Goal: Find specific page/section: Find specific page/section

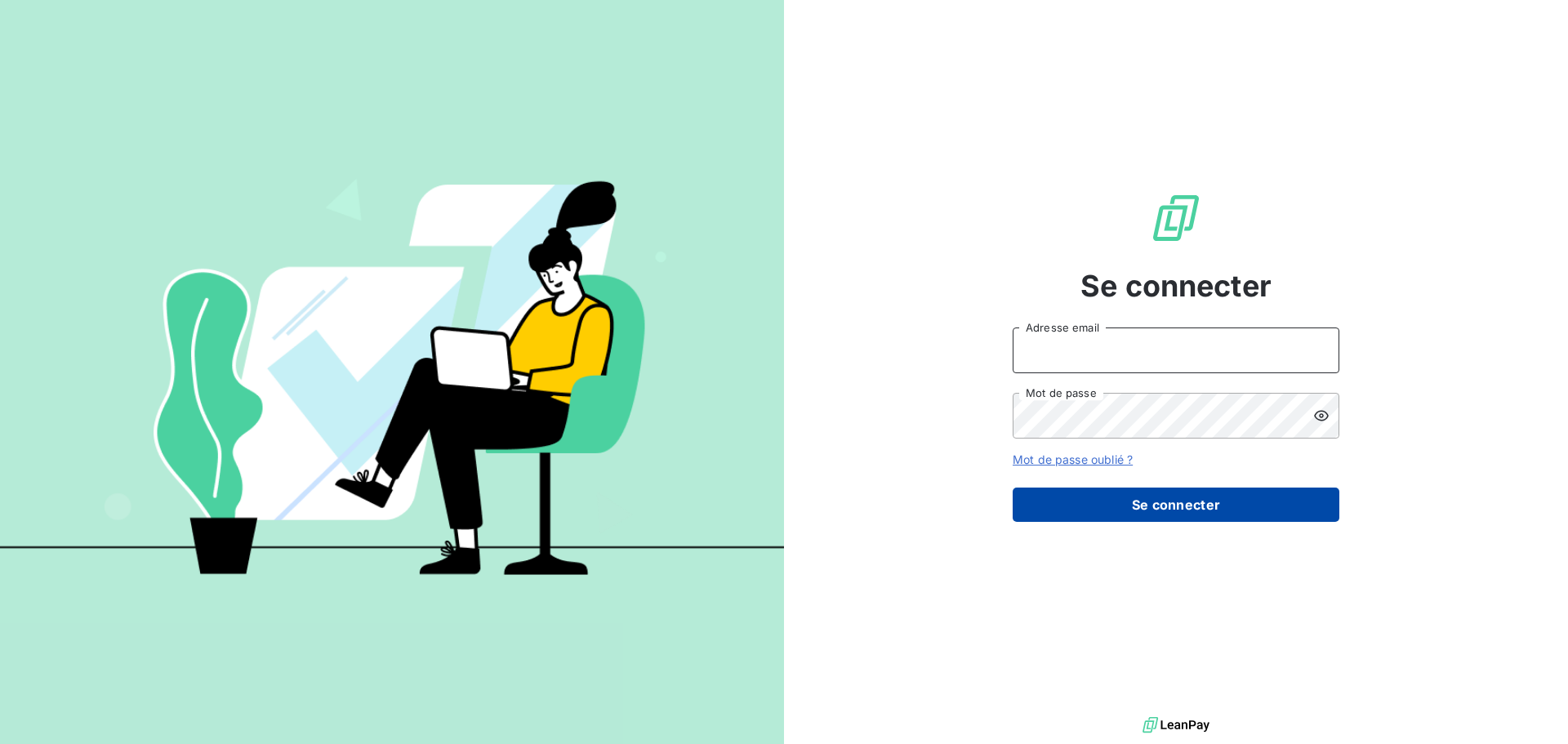
type input "[PERSON_NAME][EMAIL_ADDRESS][PERSON_NAME][DOMAIN_NAME]"
click at [1176, 505] on button "Se connecter" at bounding box center [1176, 505] width 327 height 34
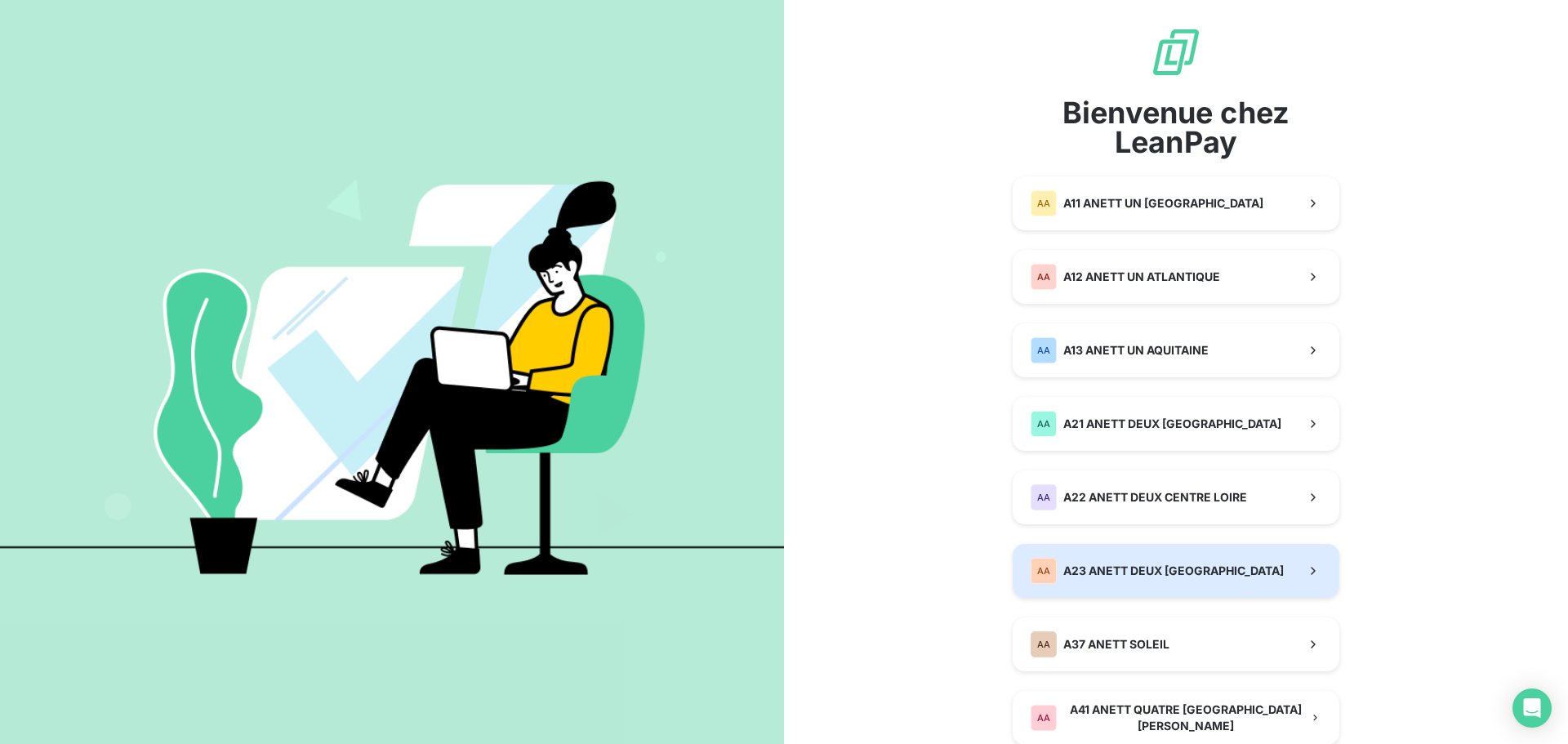
click at [1165, 582] on div "AA A23 ANETT DEUX [GEOGRAPHIC_DATA]" at bounding box center [1157, 571] width 253 height 27
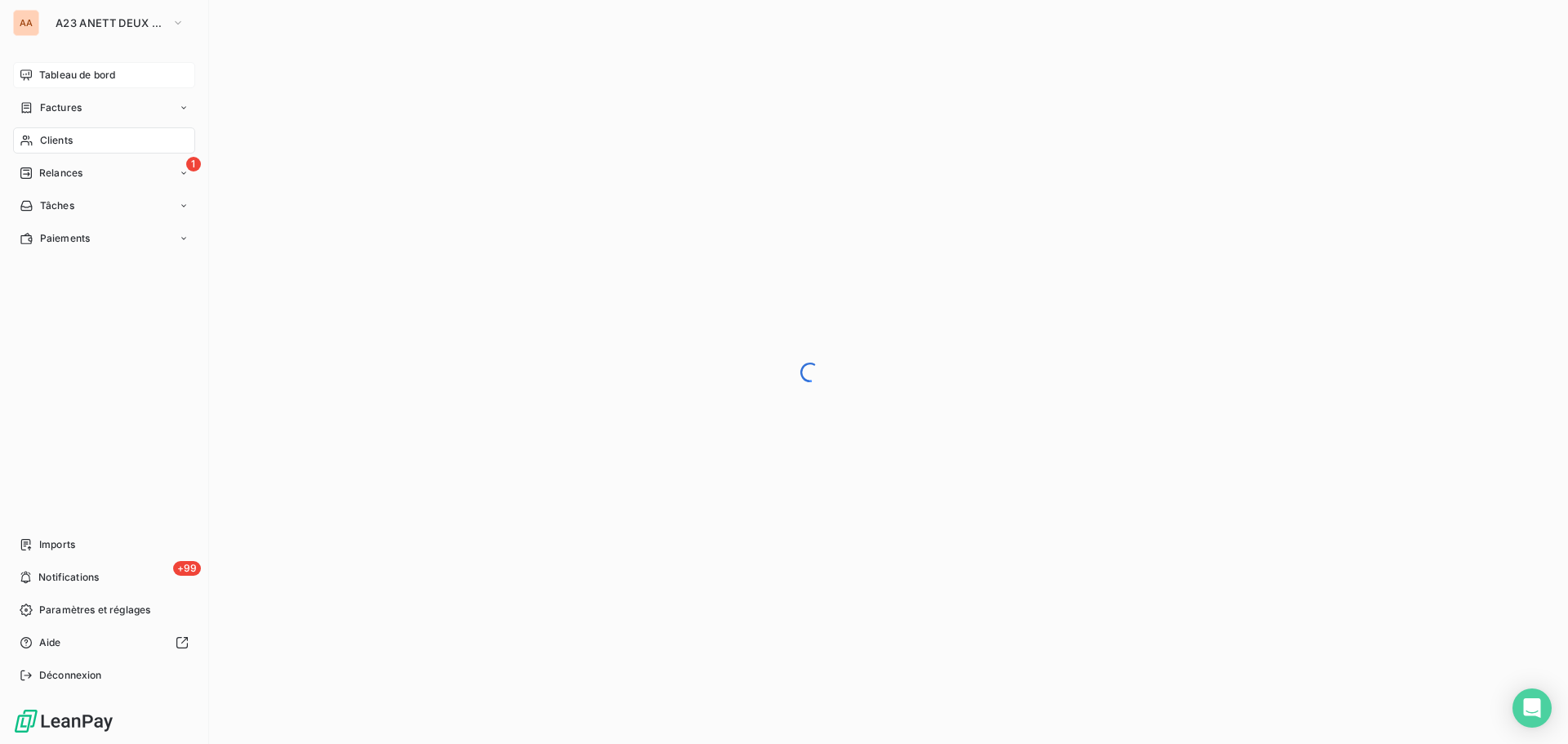
click at [64, 68] on span "Tableau de bord" at bounding box center [77, 75] width 76 height 15
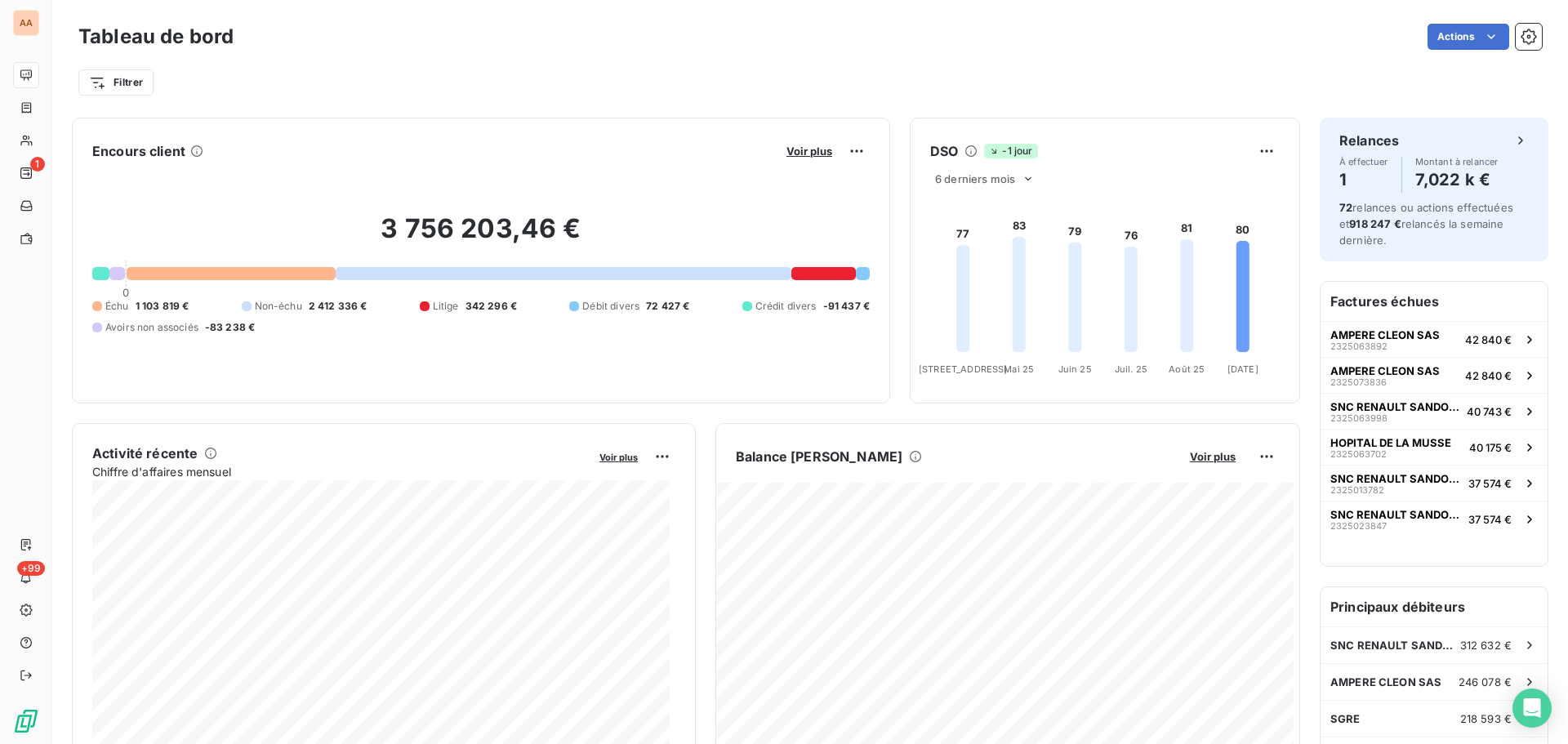
click at [794, 157] on button "Voir plus" at bounding box center [809, 151] width 56 height 15
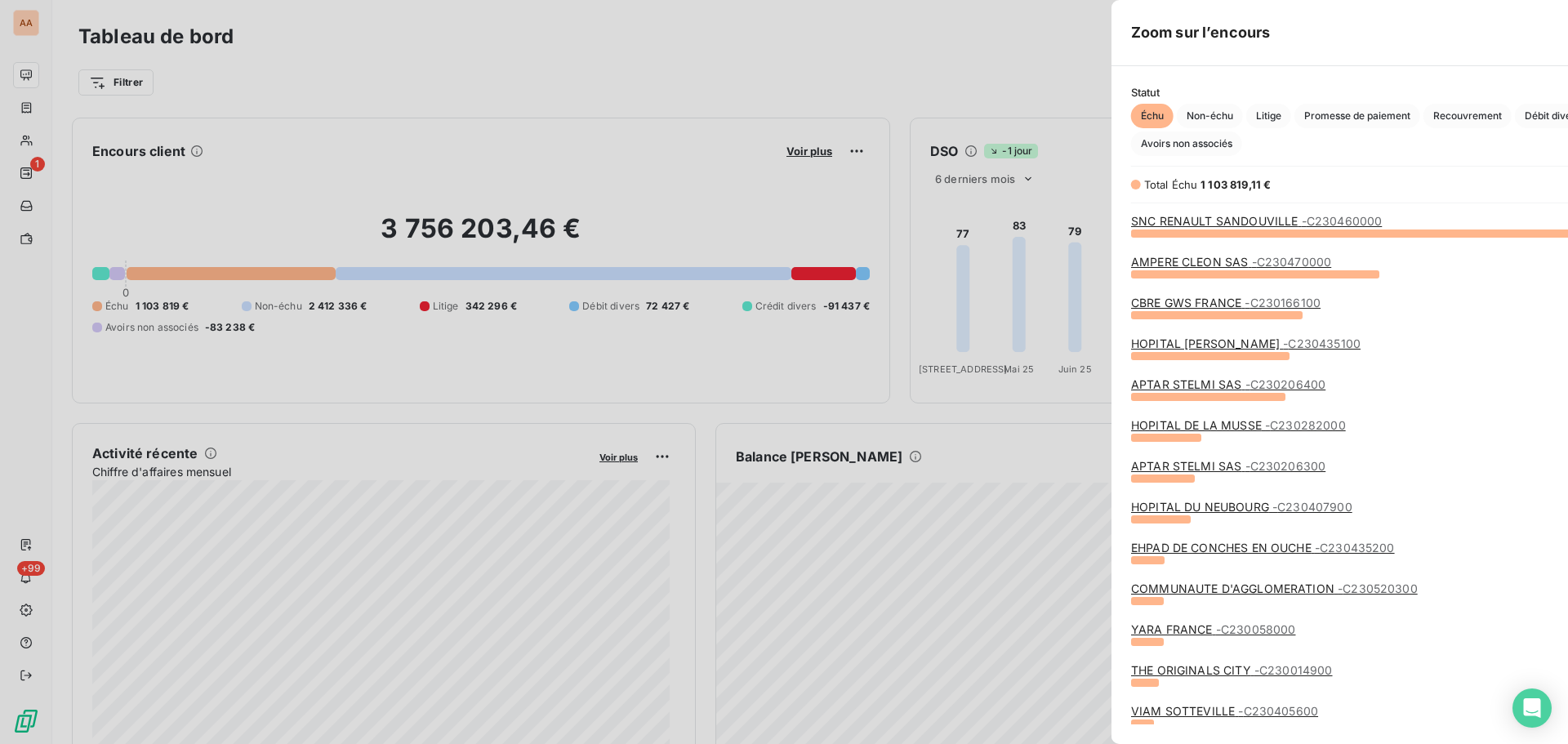
scroll to position [498, 615]
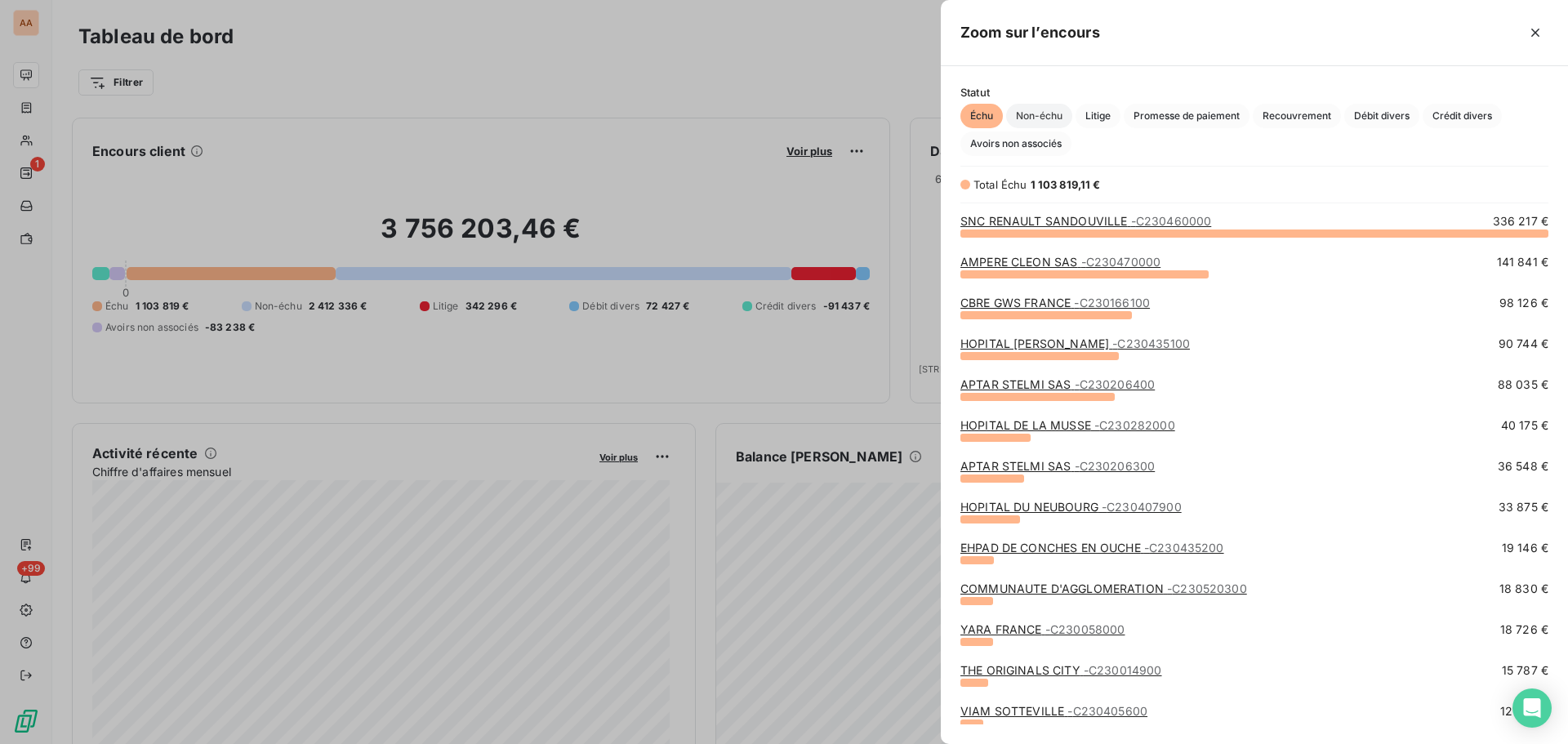
click at [1058, 115] on span "Non-échu" at bounding box center [1039, 116] width 66 height 25
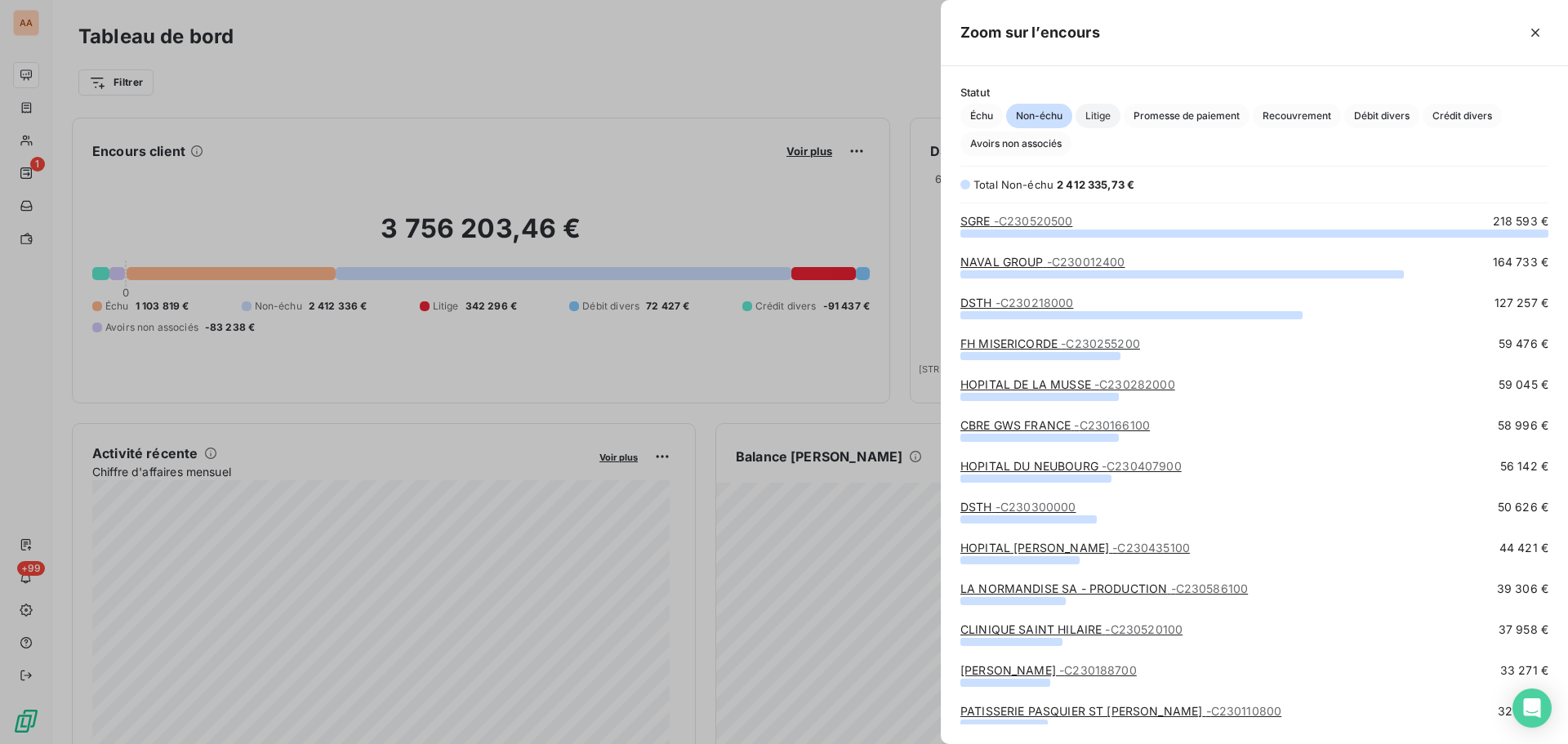
click at [1088, 115] on span "Litige" at bounding box center [1098, 116] width 45 height 25
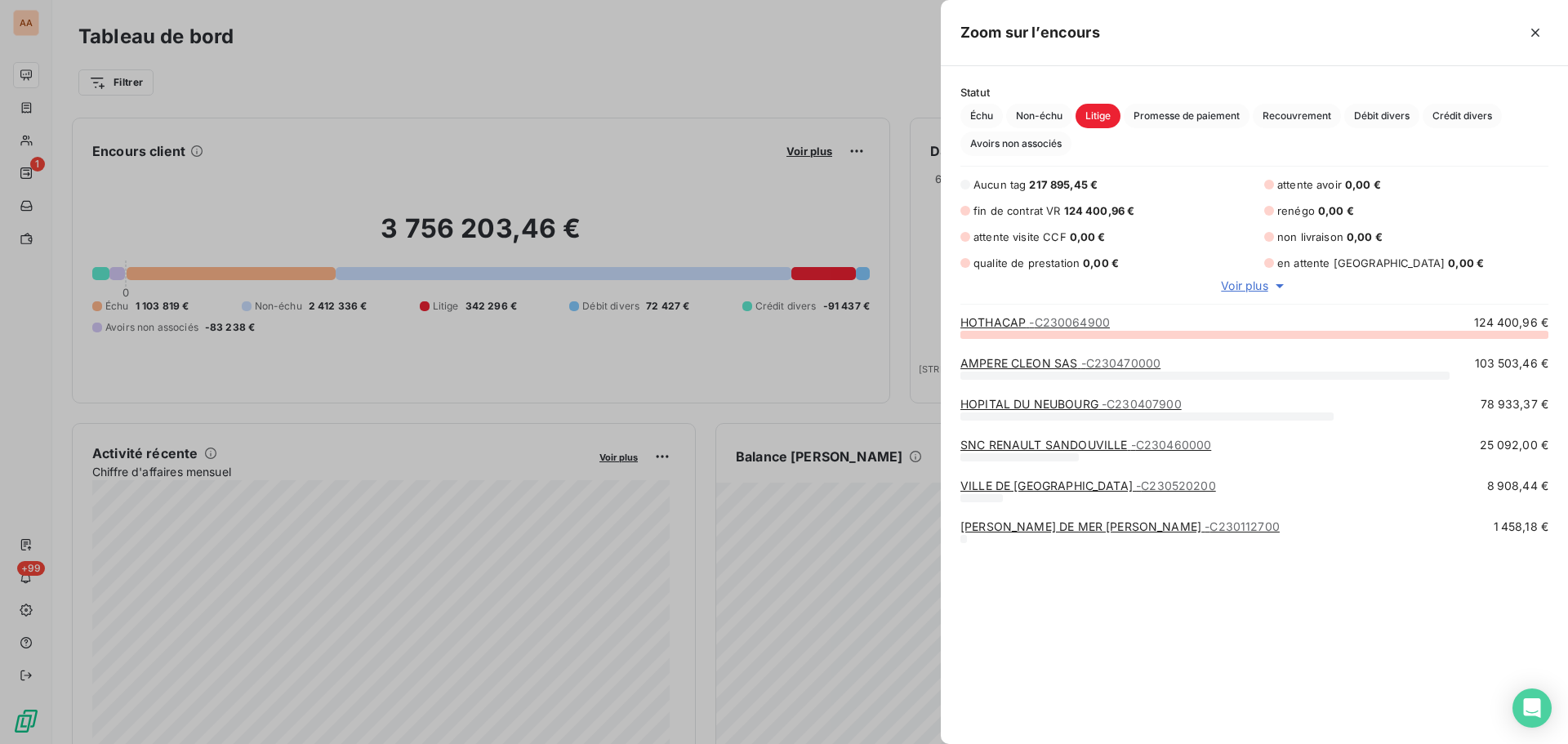
scroll to position [398, 615]
click at [1366, 112] on span "Débit divers" at bounding box center [1382, 116] width 75 height 25
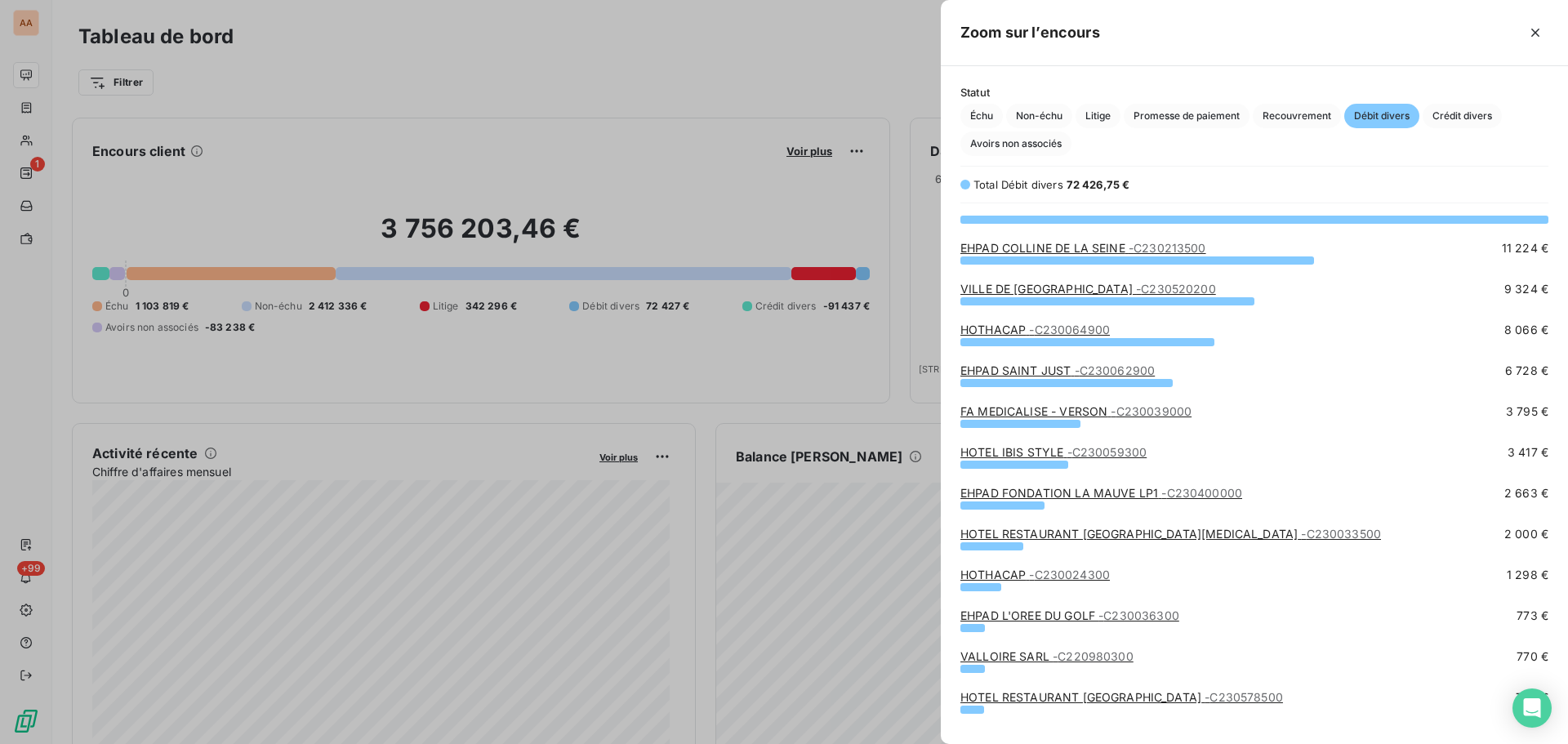
scroll to position [0, 0]
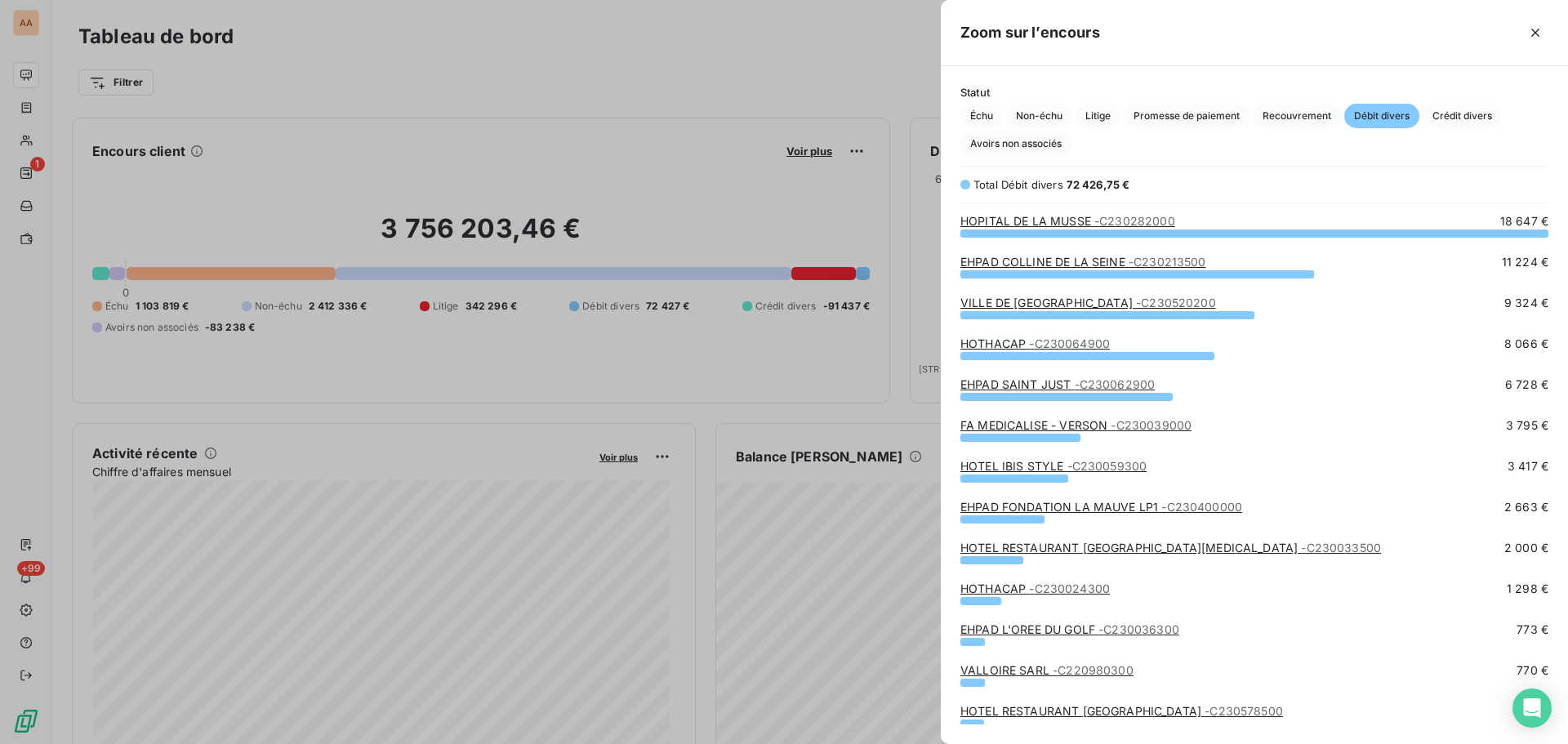
click at [956, 216] on div "HOPITAL DE [PERSON_NAME] - C230282000 18 647 € EHPAD COLLINE DE LA SEINE - C230…" at bounding box center [1253, 468] width 627 height 511
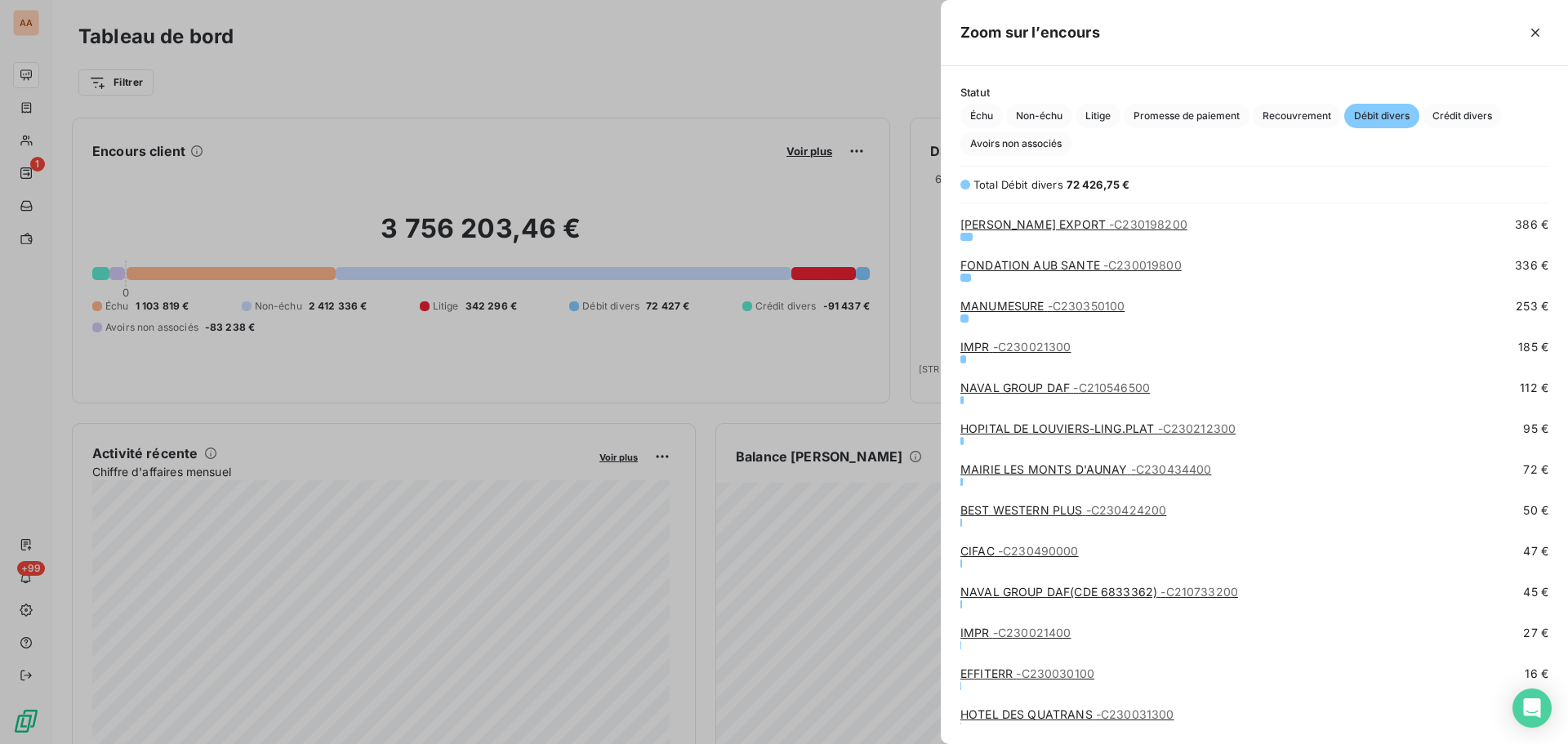
scroll to position [855, 0]
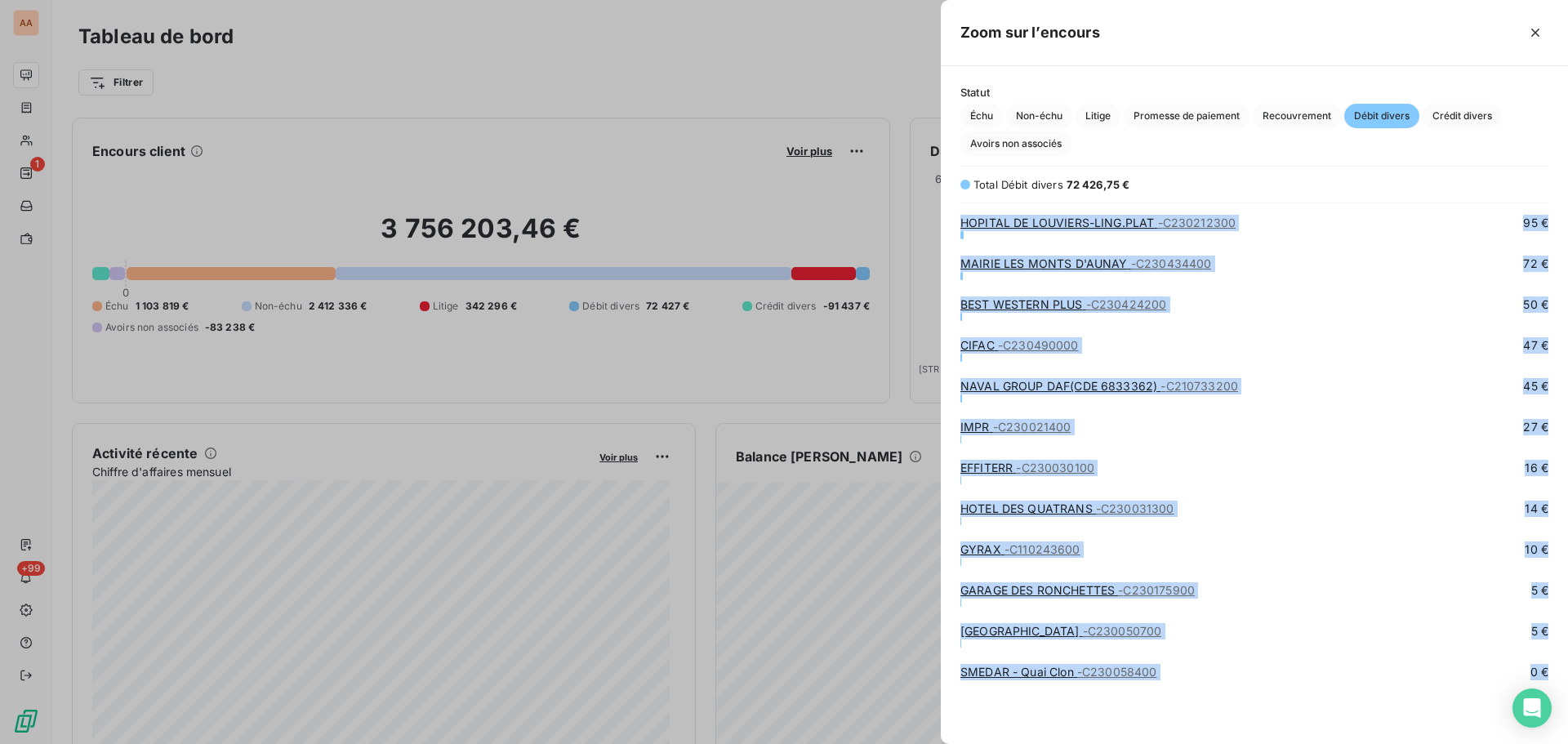
drag, startPoint x: 956, startPoint y: 216, endPoint x: 1195, endPoint y: 687, distance: 528.2
click at [1195, 687] on div "IMPR - C230021300 185 € NAVAL GROUP DAF - C210546500 112 € HOPITAL DE LOUVIERS-…" at bounding box center [1253, 468] width 627 height 511
copy div "IMPR - C230021300 185 € NAVAL GROUP DAF - C210546500 112 € HOPITAL DE LOUVIERS-…"
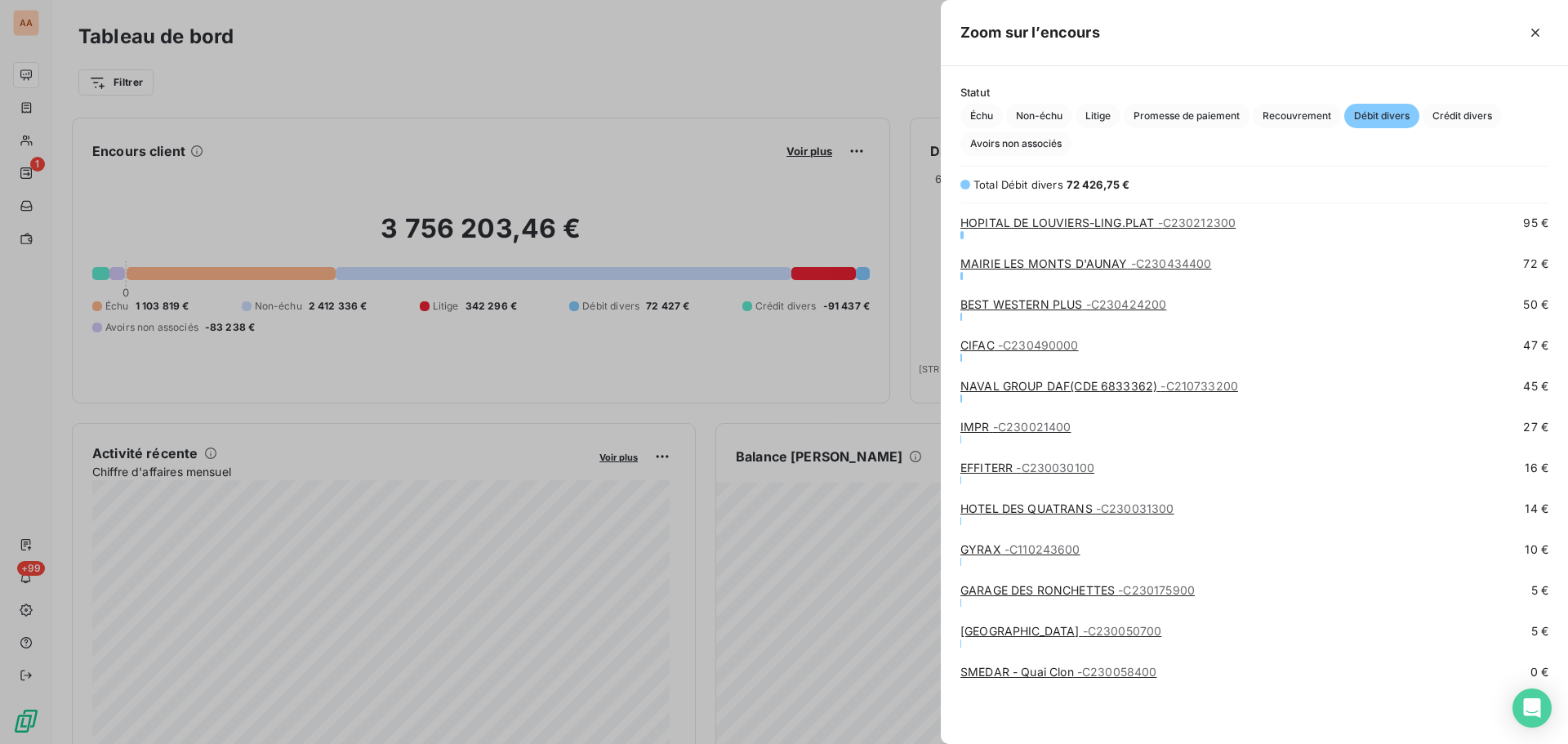
click at [1430, 29] on div at bounding box center [1323, 33] width 448 height 27
click at [853, 154] on div at bounding box center [784, 372] width 1568 height 744
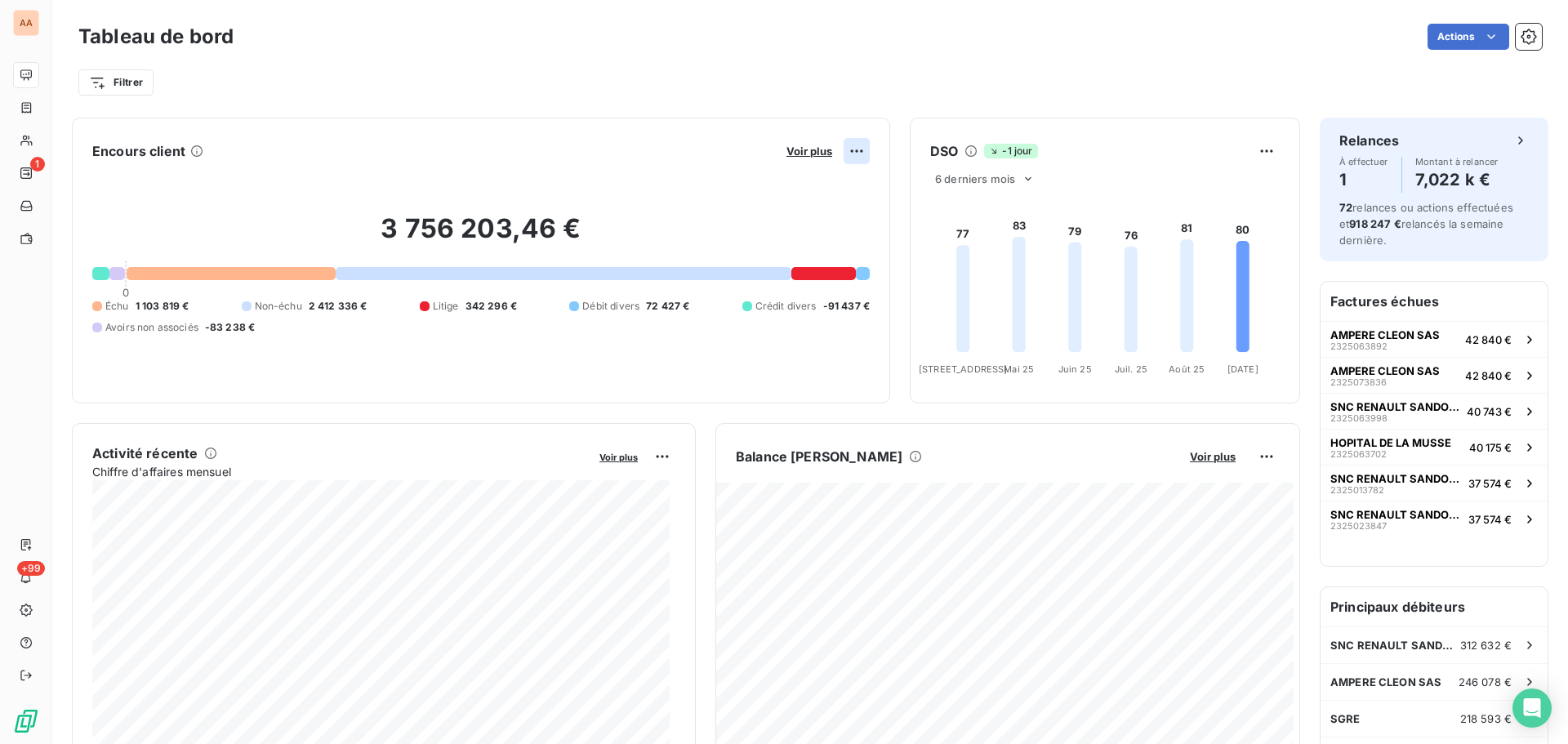
click at [852, 152] on html "AA 1 +99 Tableau de bord Actions Filtrer Encours client Voir plus 3 756 203,46 …" at bounding box center [784, 372] width 1568 height 744
click at [811, 179] on div "Exporter" at bounding box center [809, 187] width 91 height 27
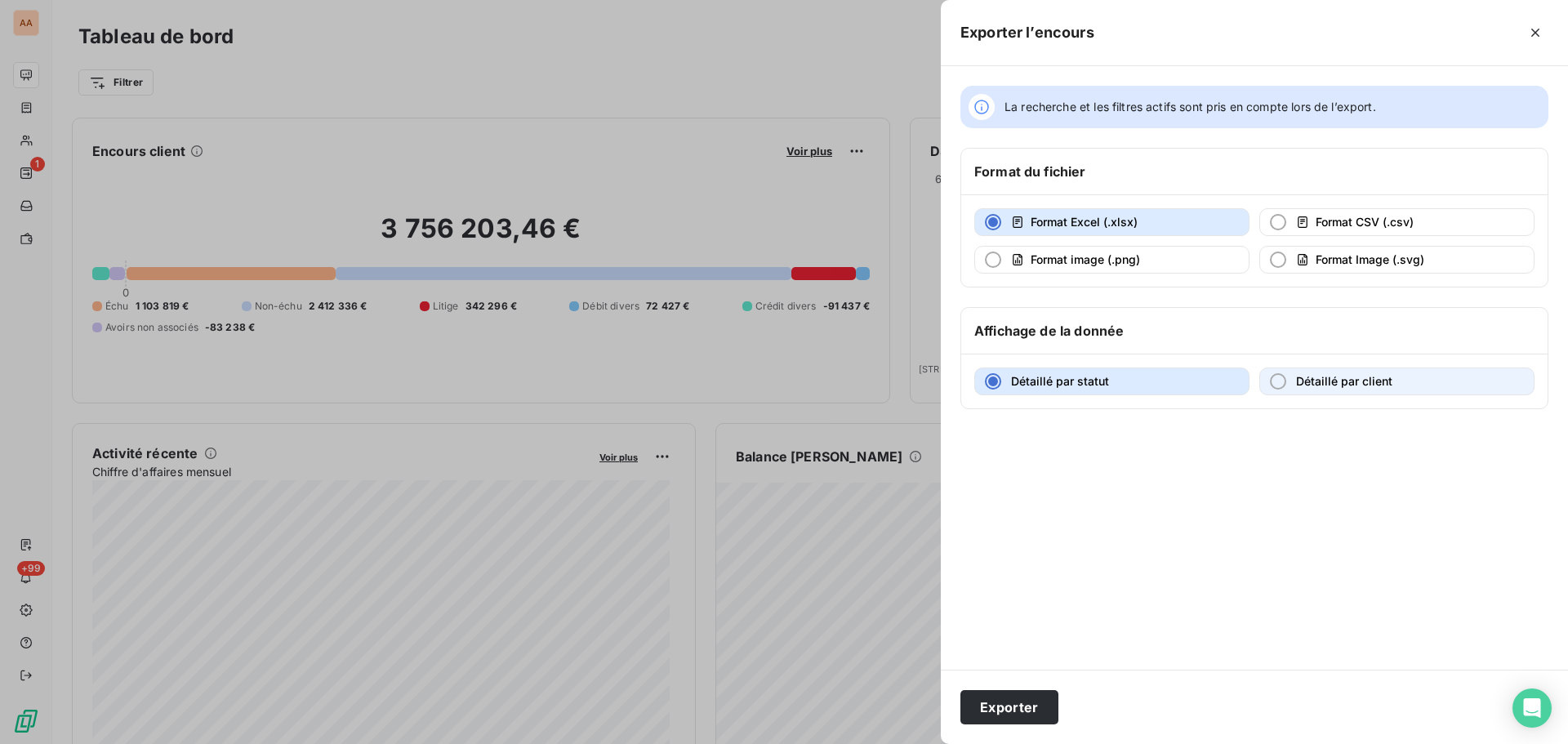
click at [1274, 368] on button "Détaillé par client" at bounding box center [1397, 381] width 275 height 27
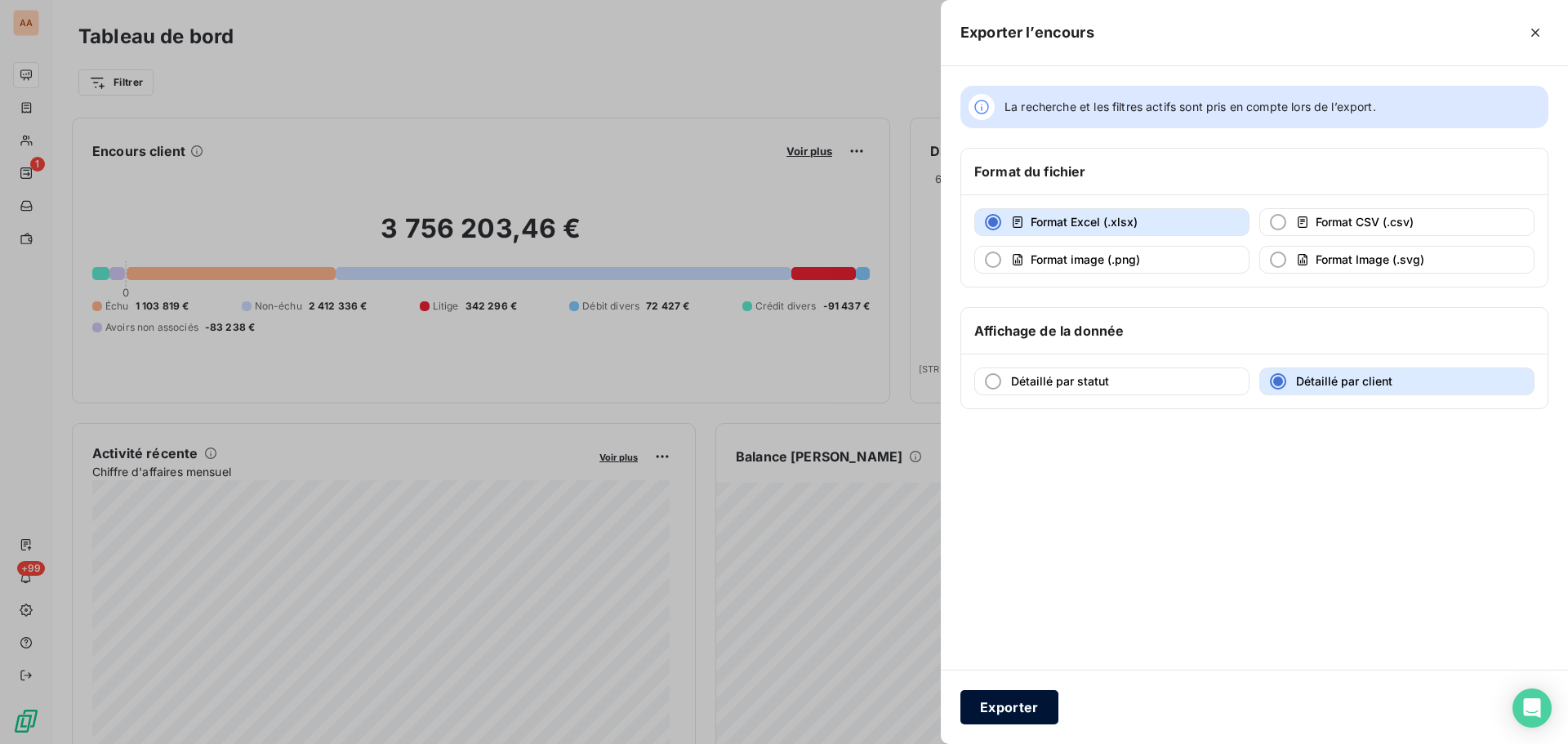
click at [1021, 693] on button "Exporter" at bounding box center [1009, 707] width 98 height 34
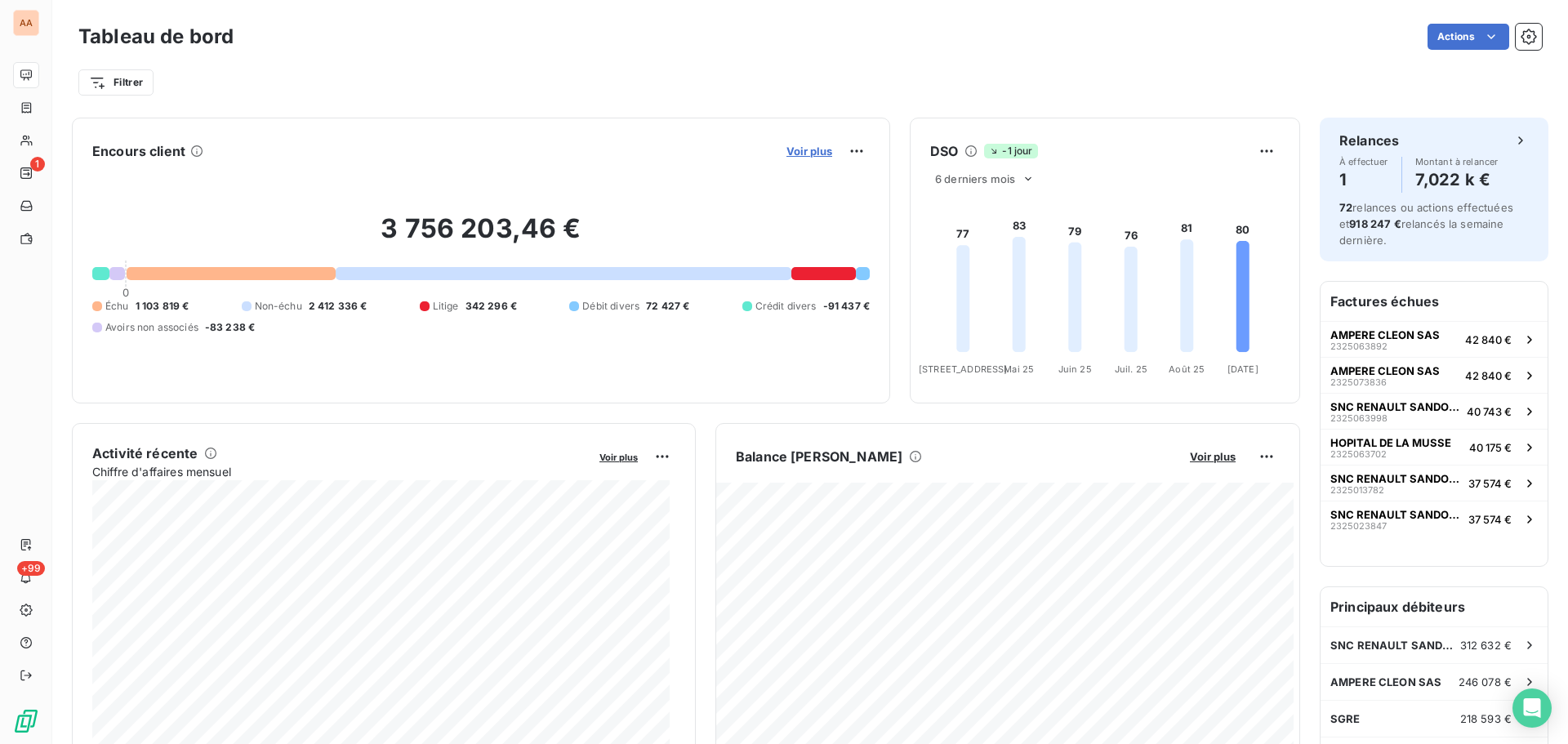
click at [801, 149] on span "Voir plus" at bounding box center [810, 151] width 46 height 13
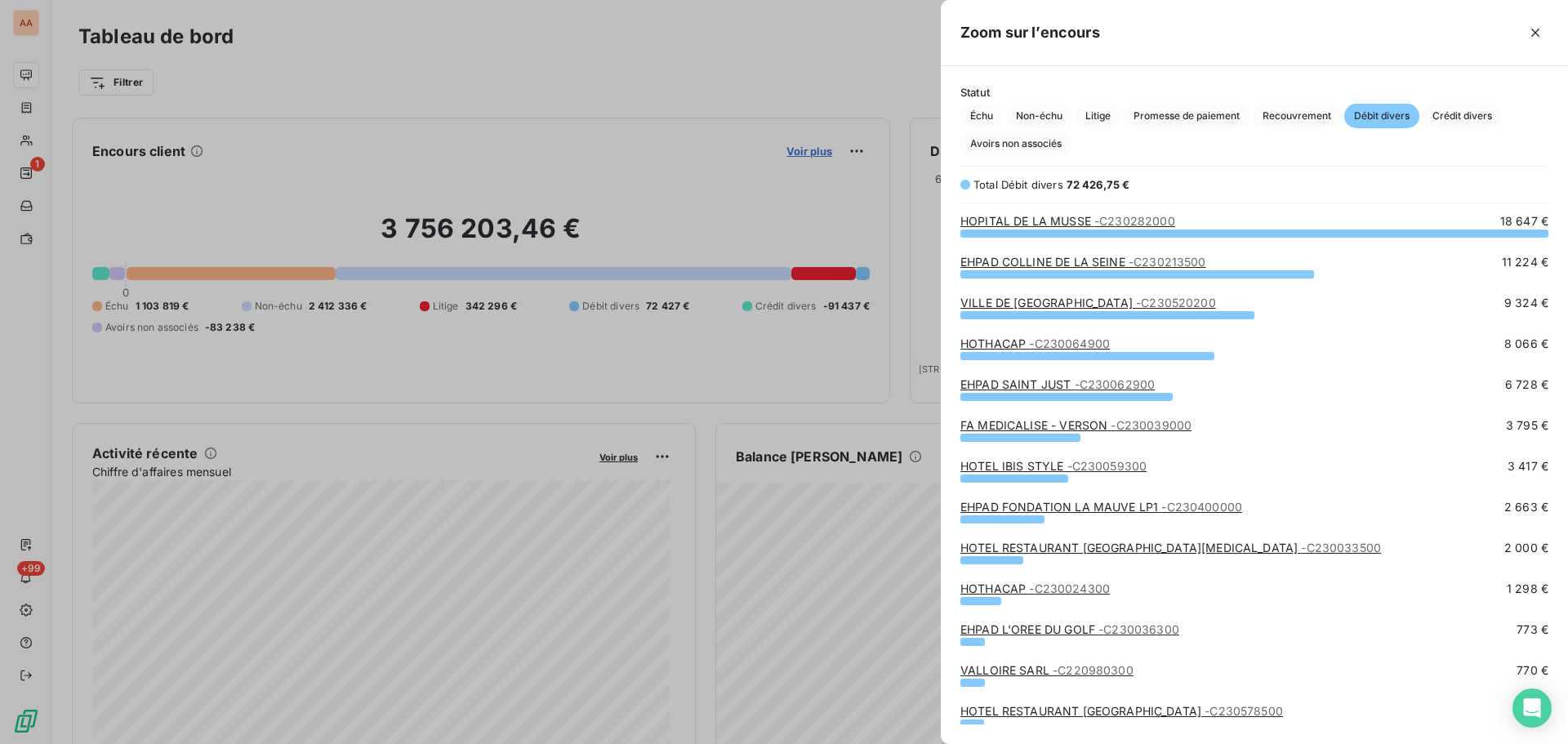
scroll to position [498, 615]
click at [1456, 112] on span "Crédit divers" at bounding box center [1462, 116] width 80 height 25
